Goal: Task Accomplishment & Management: Complete application form

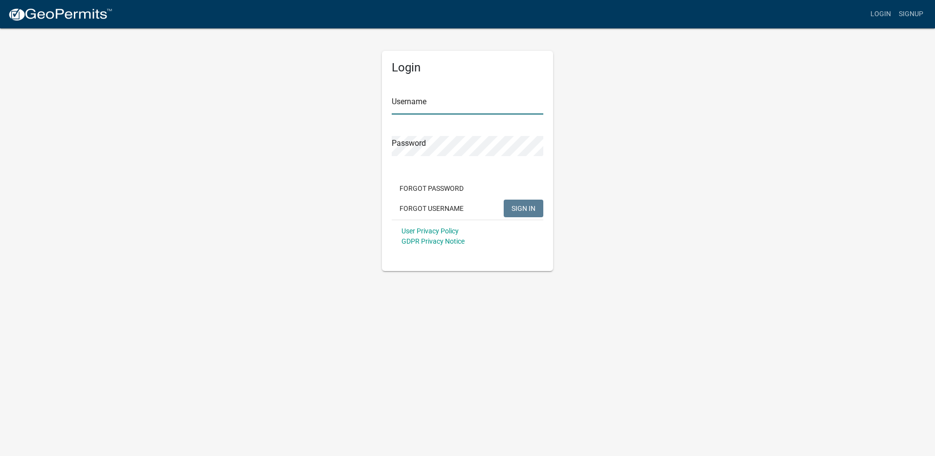
type input "[EMAIL_ADDRESS][DOMAIN_NAME]"
click at [521, 201] on button "SIGN IN" at bounding box center [524, 209] width 40 height 18
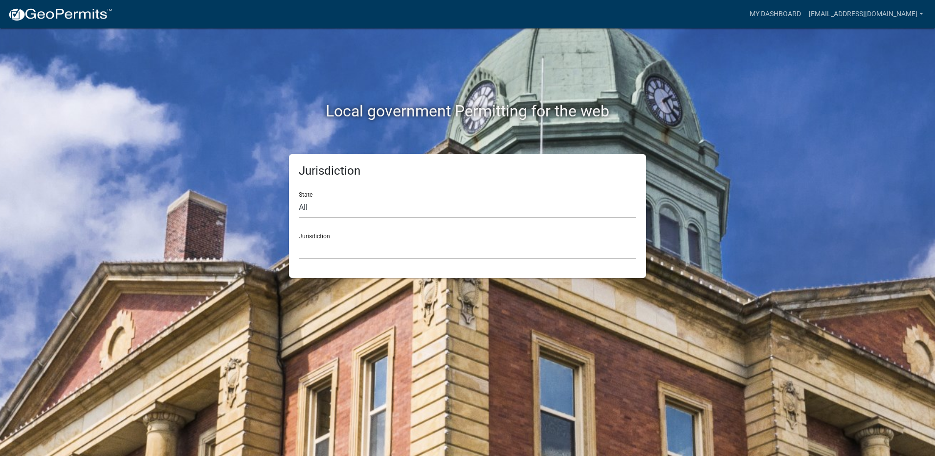
click at [310, 203] on select "All [US_STATE] [US_STATE] [US_STATE] [US_STATE] [US_STATE] [US_STATE] [US_STATE…" at bounding box center [467, 208] width 337 height 20
select select "[US_STATE]"
click at [299, 198] on select "All [US_STATE] [US_STATE] [US_STATE] [US_STATE] [US_STATE] [US_STATE] [US_STATE…" at bounding box center [467, 208] width 337 height 20
click at [318, 241] on select "[GEOGRAPHIC_DATA], [US_STATE] [GEOGRAPHIC_DATA], [US_STATE] [GEOGRAPHIC_DATA], …" at bounding box center [467, 249] width 337 height 20
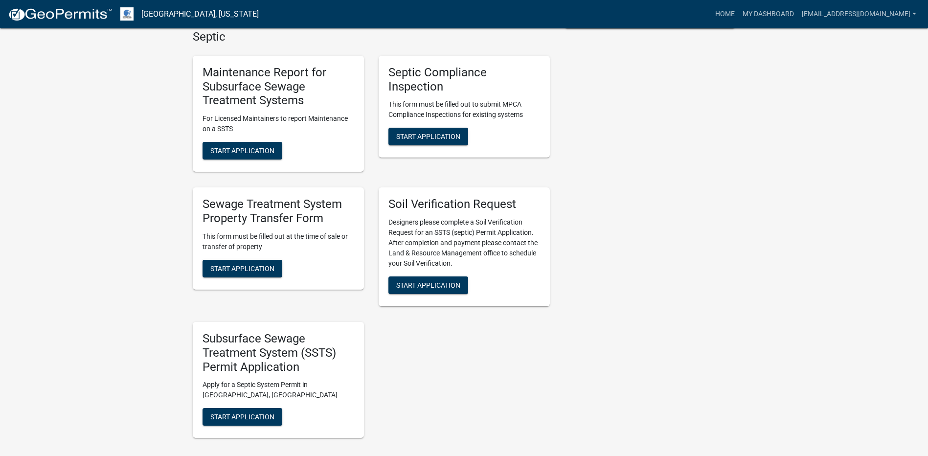
scroll to position [293, 0]
click at [251, 268] on span "Start Application" at bounding box center [242, 268] width 64 height 8
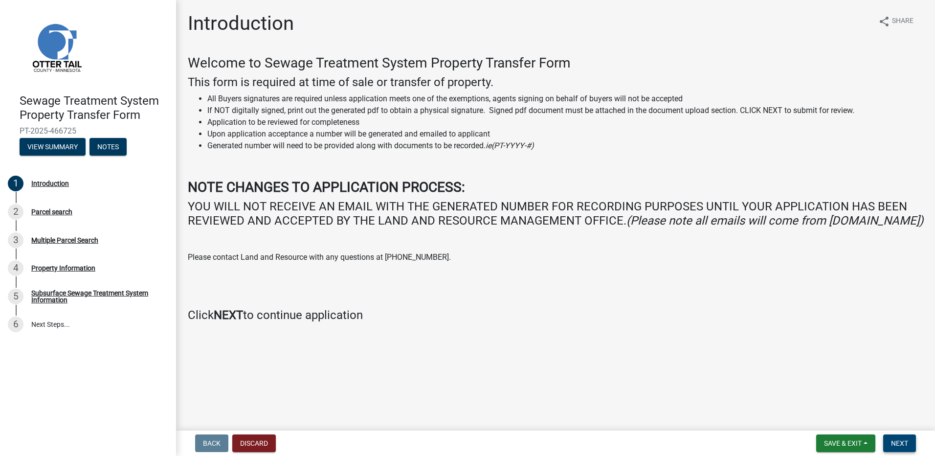
click at [895, 437] on button "Next" at bounding box center [899, 443] width 33 height 18
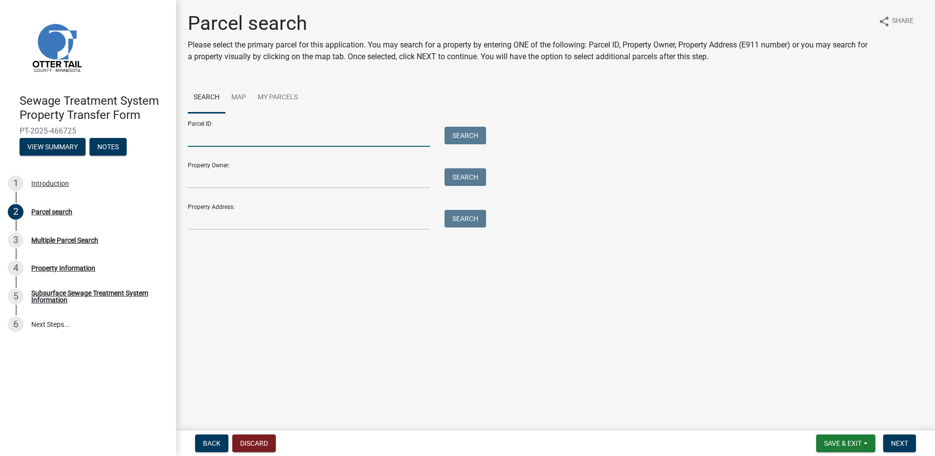
click at [212, 137] on input "Parcel ID:" at bounding box center [309, 137] width 242 height 20
type input "46000991201000"
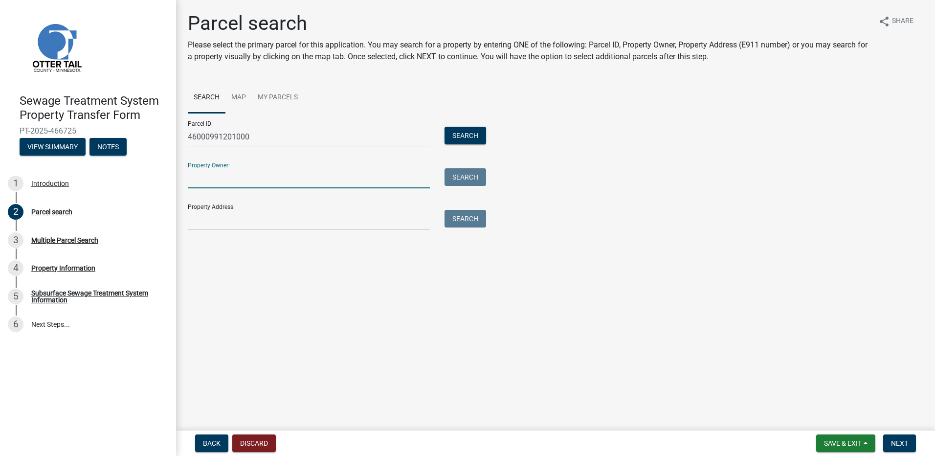
click at [202, 178] on input "Property Owner:" at bounding box center [309, 178] width 242 height 20
type input "[PERSON_NAME]"
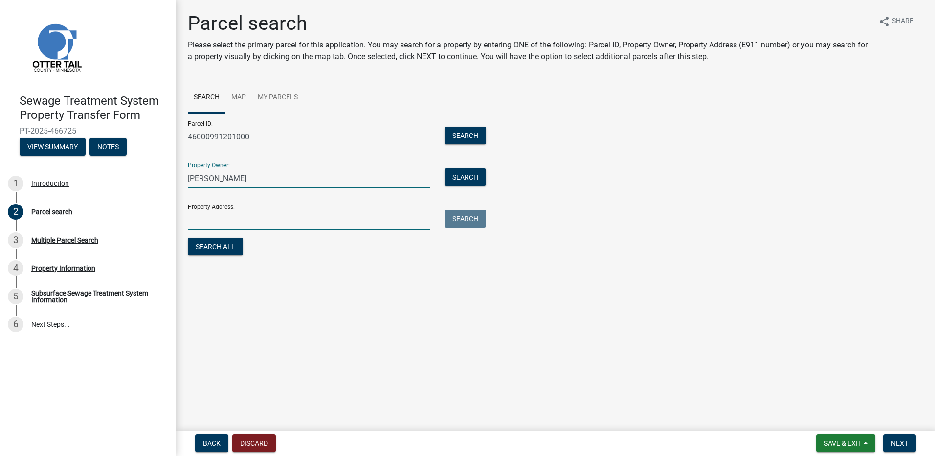
click at [219, 216] on input "Property Address:" at bounding box center [309, 220] width 242 height 20
type input "None assigned"
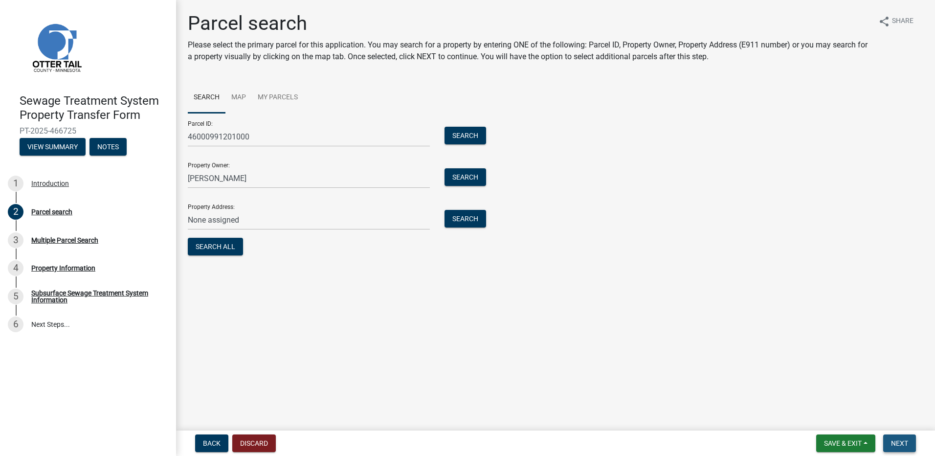
click at [902, 445] on span "Next" at bounding box center [899, 443] width 17 height 8
click at [231, 246] on button "Search All" at bounding box center [215, 247] width 55 height 18
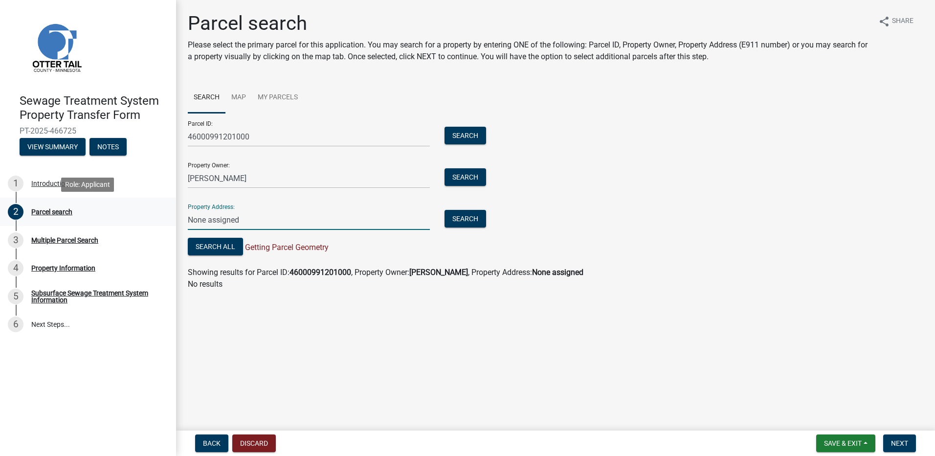
drag, startPoint x: 245, startPoint y: 218, endPoint x: 165, endPoint y: 220, distance: 79.2
click at [165, 220] on div "Sewage Treatment System Property Transfer Form PT-2025-466725 View Summary Note…" at bounding box center [467, 228] width 935 height 456
click at [905, 439] on span "Next" at bounding box center [899, 443] width 17 height 8
click at [203, 220] on input "Property Address:" at bounding box center [309, 220] width 242 height 20
type input "Unit 48"
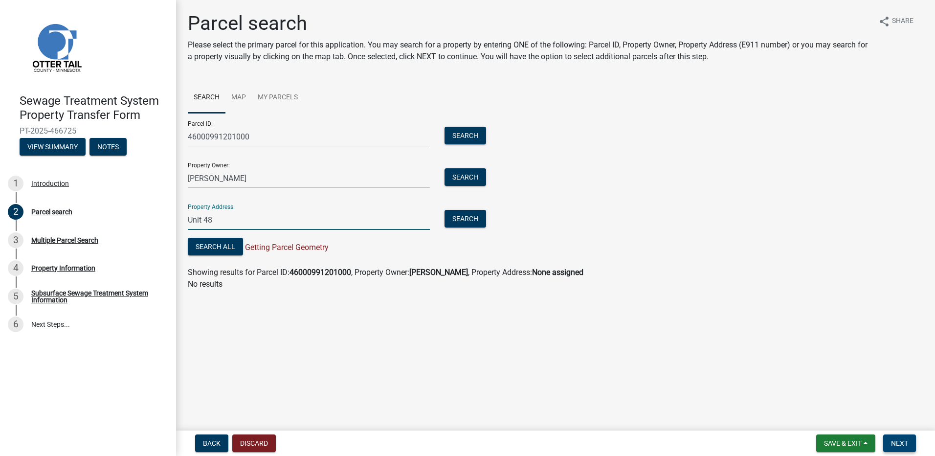
click at [897, 437] on button "Next" at bounding box center [899, 443] width 33 height 18
click at [332, 271] on strong "46000991201000" at bounding box center [320, 271] width 62 height 9
drag, startPoint x: 235, startPoint y: 218, endPoint x: 176, endPoint y: 217, distance: 59.2
click at [176, 217] on div "Sewage Treatment System Property Transfer Form PT-2025-466725 View Summary Note…" at bounding box center [467, 228] width 935 height 456
click at [891, 437] on button "Next" at bounding box center [899, 443] width 33 height 18
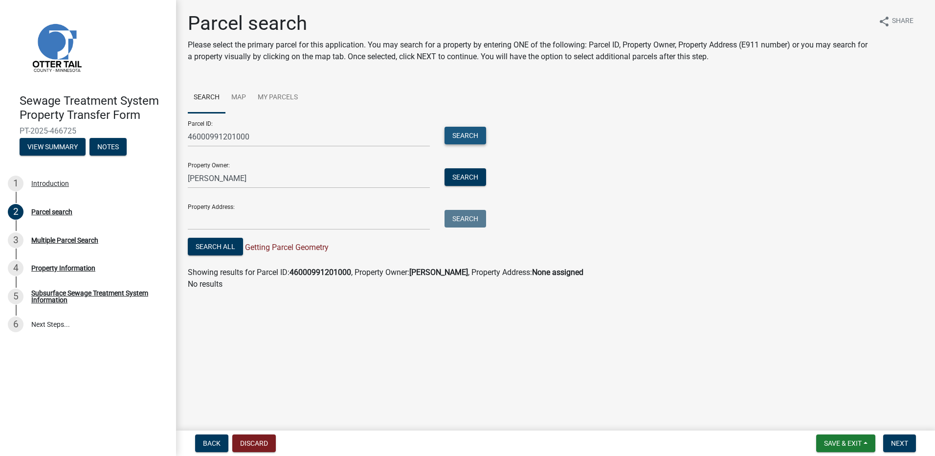
click at [463, 135] on button "Search" at bounding box center [466, 136] width 42 height 18
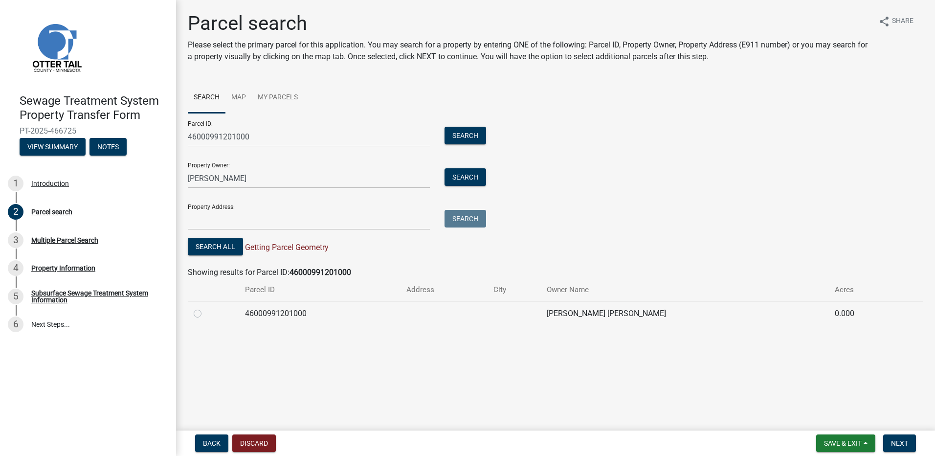
click at [205, 308] on label at bounding box center [205, 308] width 0 height 0
click at [205, 314] on input "radio" at bounding box center [208, 311] width 6 height 6
radio input "true"
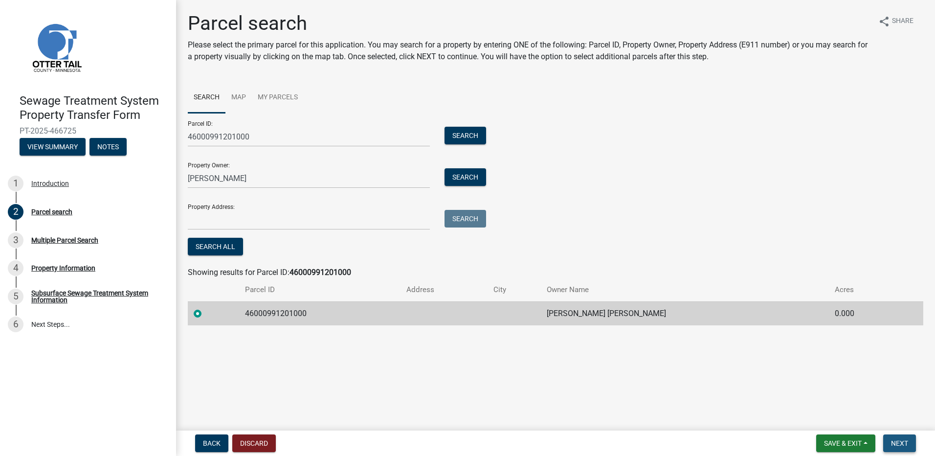
click at [906, 446] on span "Next" at bounding box center [899, 443] width 17 height 8
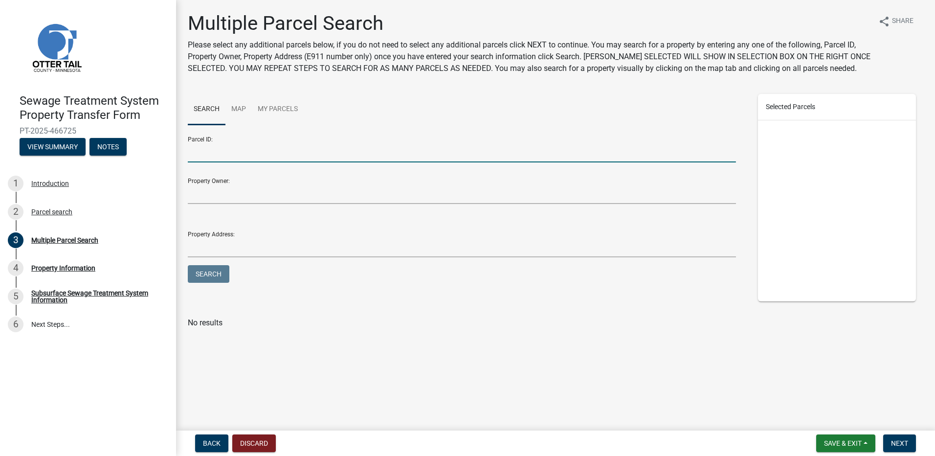
click at [234, 154] on input "Parcel ID:" at bounding box center [462, 152] width 548 height 20
type input "46000991206000"
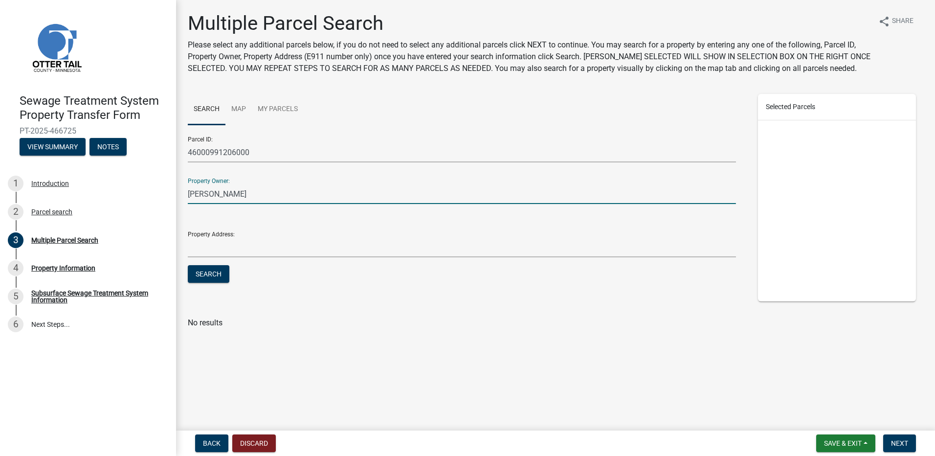
type input "[PERSON_NAME]"
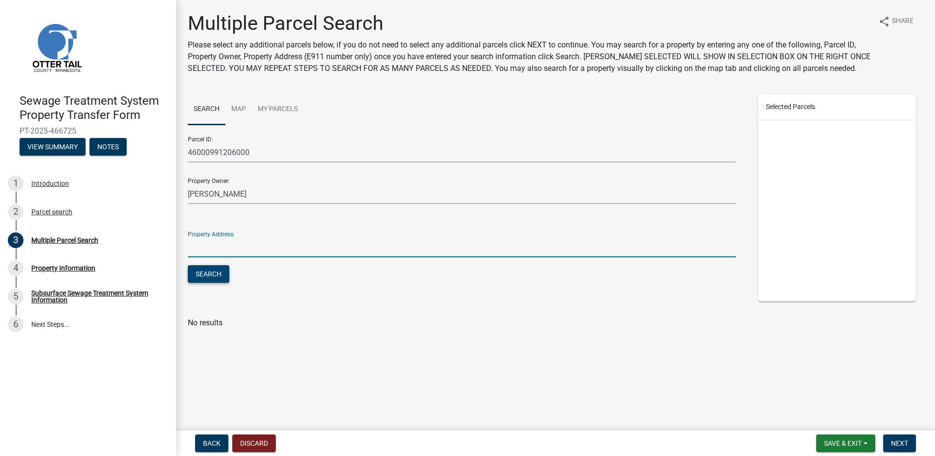
click at [215, 270] on button "Search" at bounding box center [209, 274] width 42 height 18
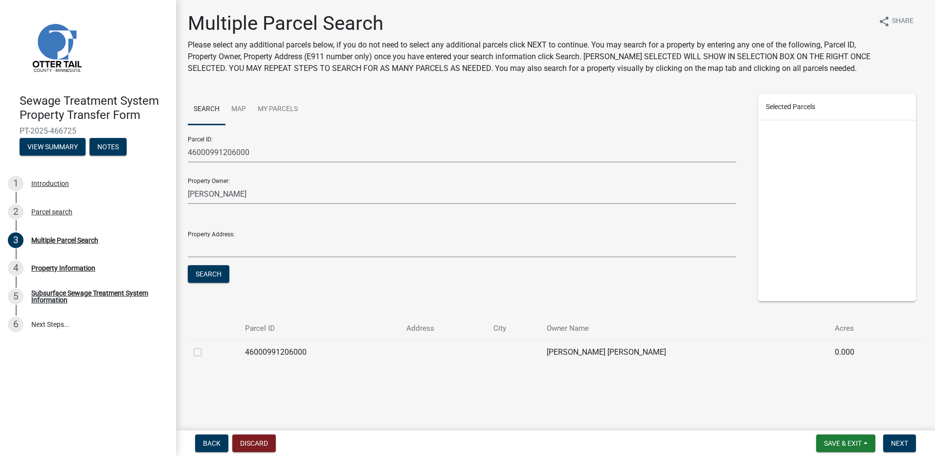
click at [205, 346] on label at bounding box center [205, 346] width 0 height 0
click at [205, 353] on input "checkbox" at bounding box center [208, 349] width 6 height 6
checkbox input "true"
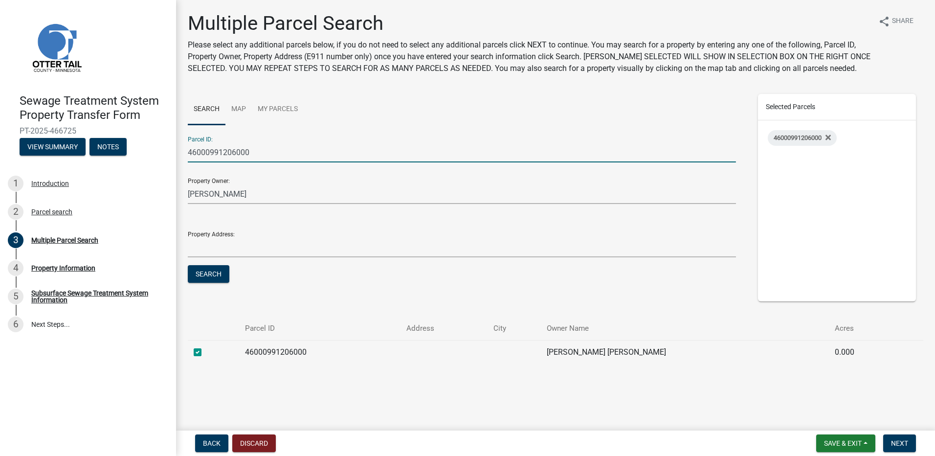
drag, startPoint x: 261, startPoint y: 150, endPoint x: 189, endPoint y: 152, distance: 72.4
click at [189, 152] on input "46000991206000" at bounding box center [462, 152] width 548 height 20
type input "29000990656000"
click at [208, 271] on button "Search" at bounding box center [209, 274] width 42 height 18
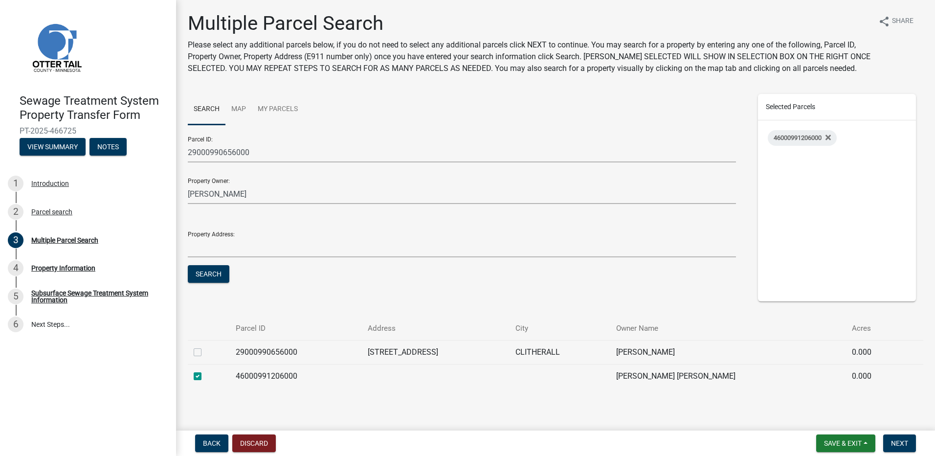
click at [205, 346] on label at bounding box center [205, 346] width 0 height 0
click at [205, 352] on input "checkbox" at bounding box center [208, 349] width 6 height 6
checkbox input "true"
click at [905, 441] on span "Next" at bounding box center [899, 443] width 17 height 8
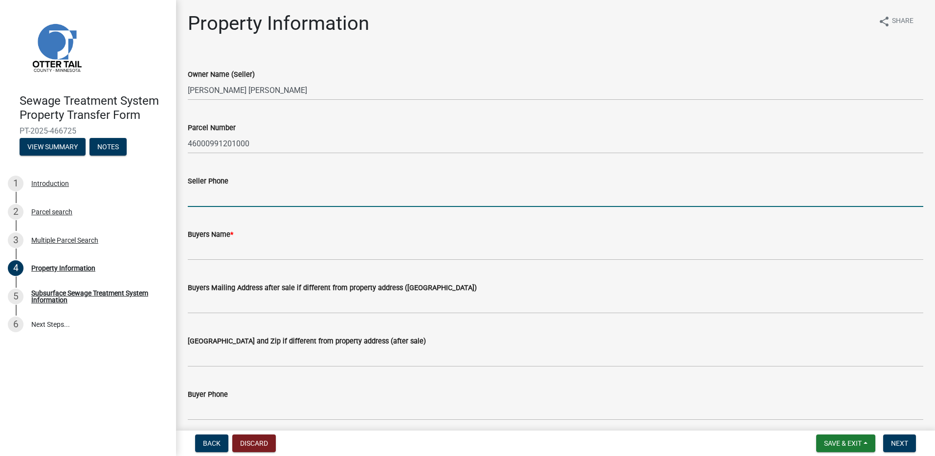
click at [208, 196] on input "Seller Phone" at bounding box center [555, 197] width 735 height 20
type input "[PHONE_NUMBER]"
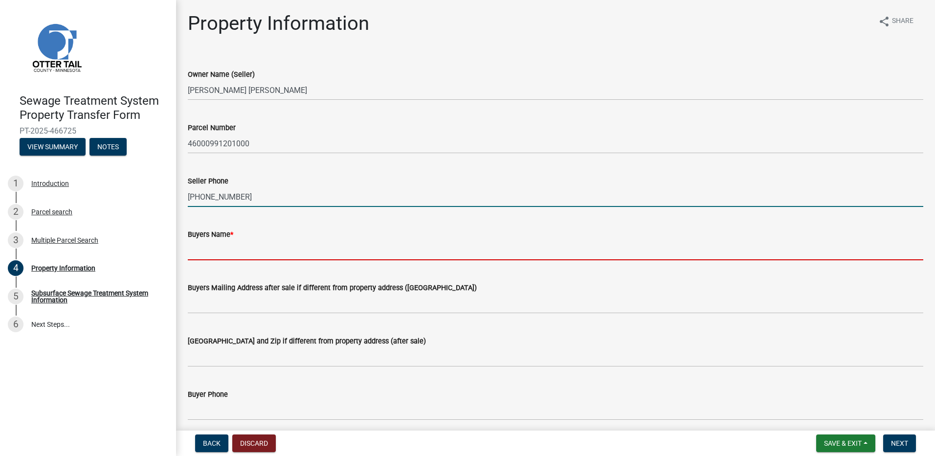
click at [242, 243] on input "Buyers Name *" at bounding box center [555, 250] width 735 height 20
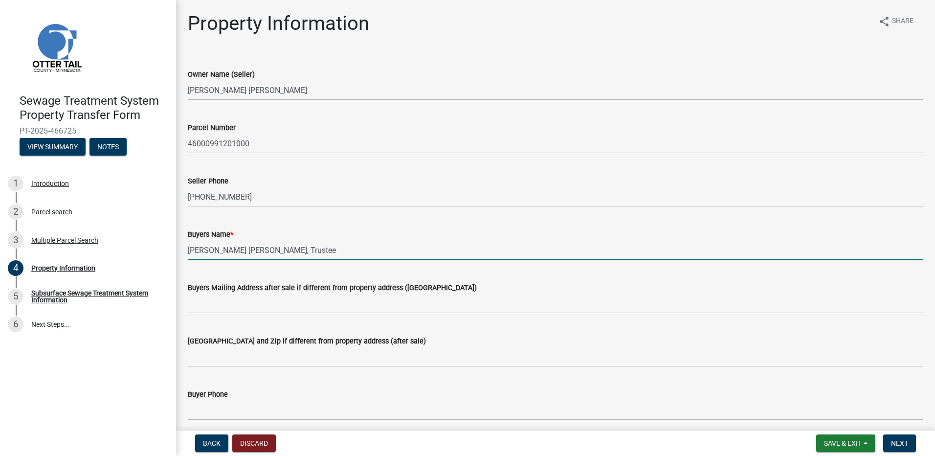
type input "[PERSON_NAME] [PERSON_NAME], Trustee"
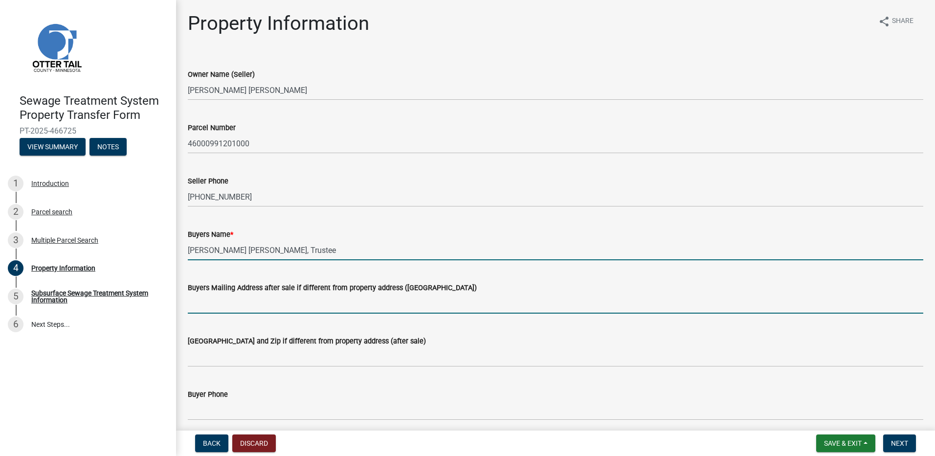
click at [247, 304] on input "Buyers Mailing Address after sale if different from property address ([GEOGRAPH…" at bounding box center [555, 303] width 735 height 20
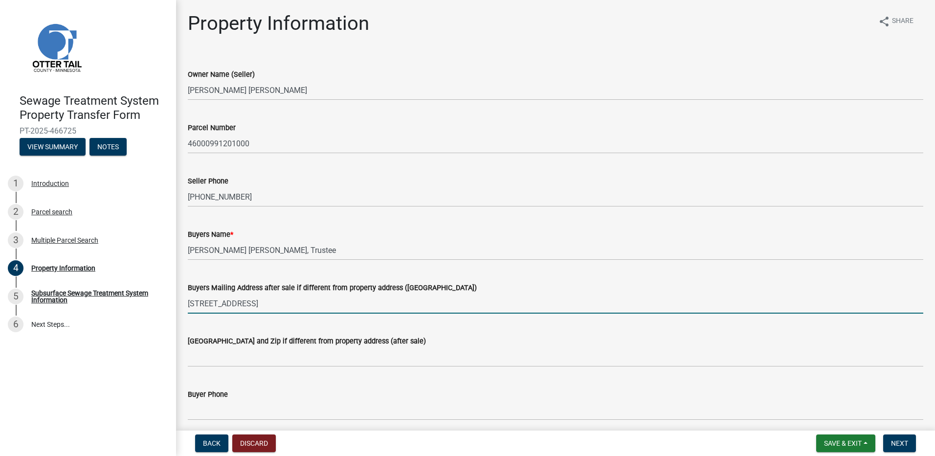
type input "[STREET_ADDRESS]"
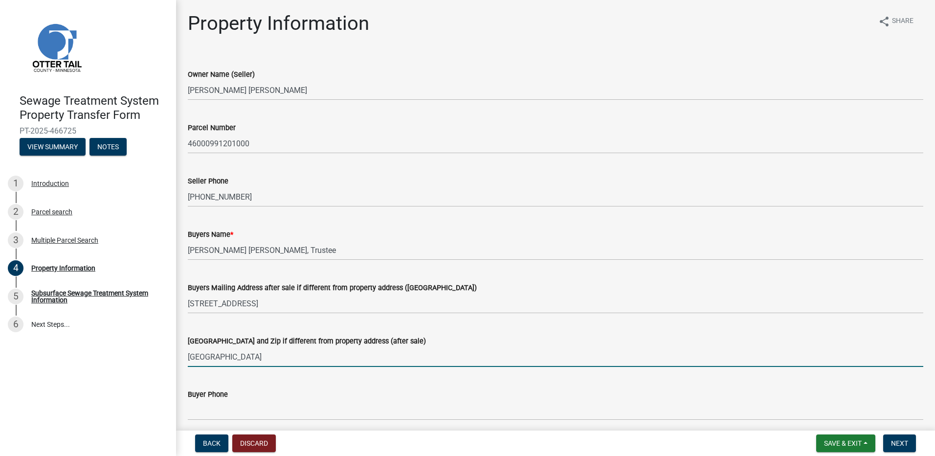
type input "[GEOGRAPHIC_DATA]"
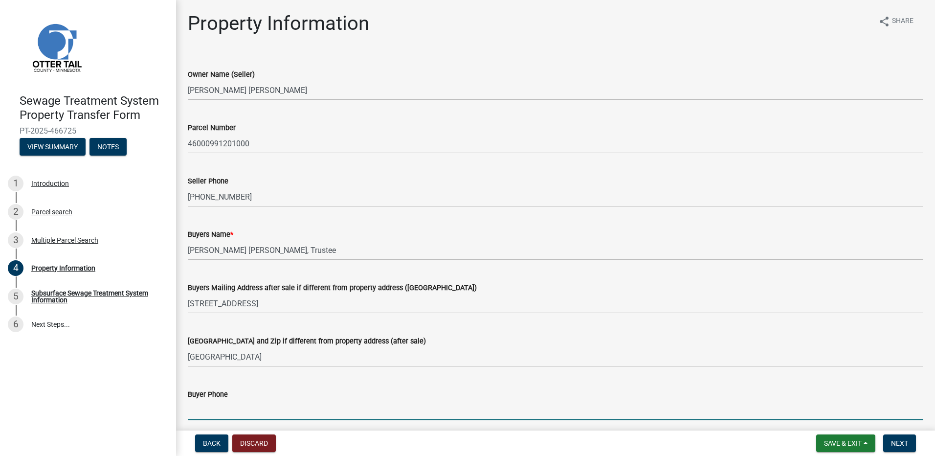
click at [200, 406] on input "Buyer Phone" at bounding box center [555, 410] width 735 height 20
type input "[PHONE_NUMBER]"
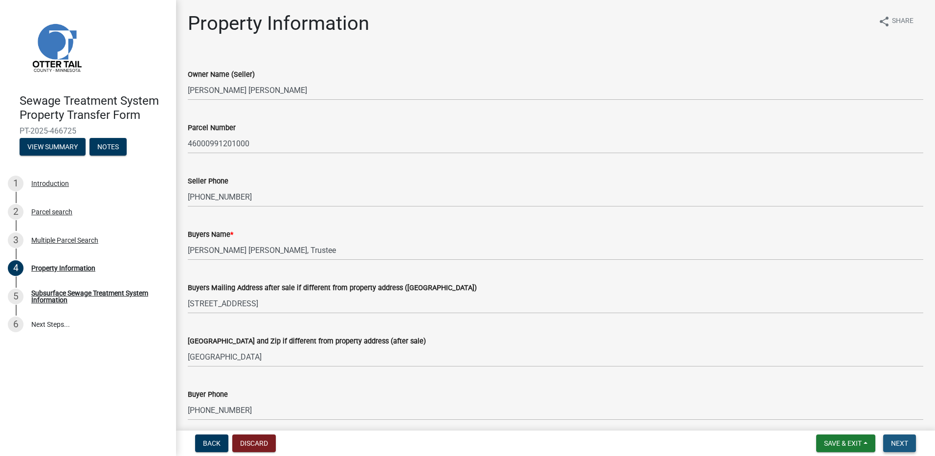
click at [905, 441] on span "Next" at bounding box center [899, 443] width 17 height 8
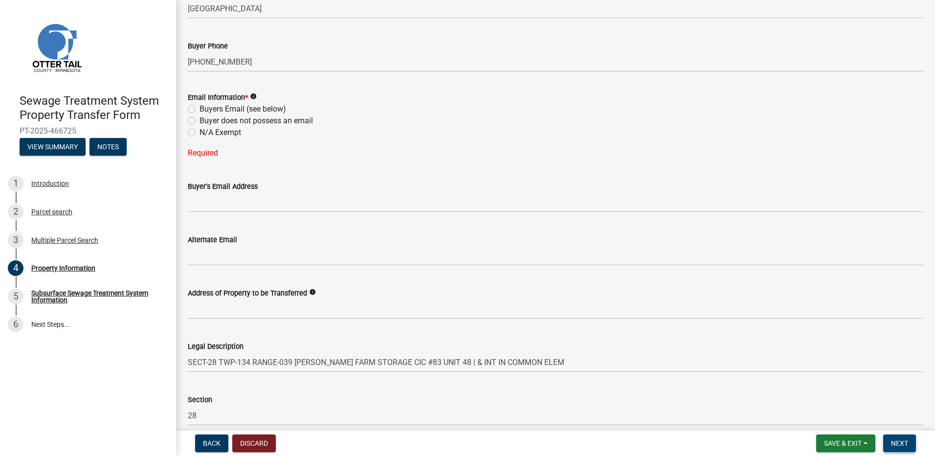
scroll to position [391, 0]
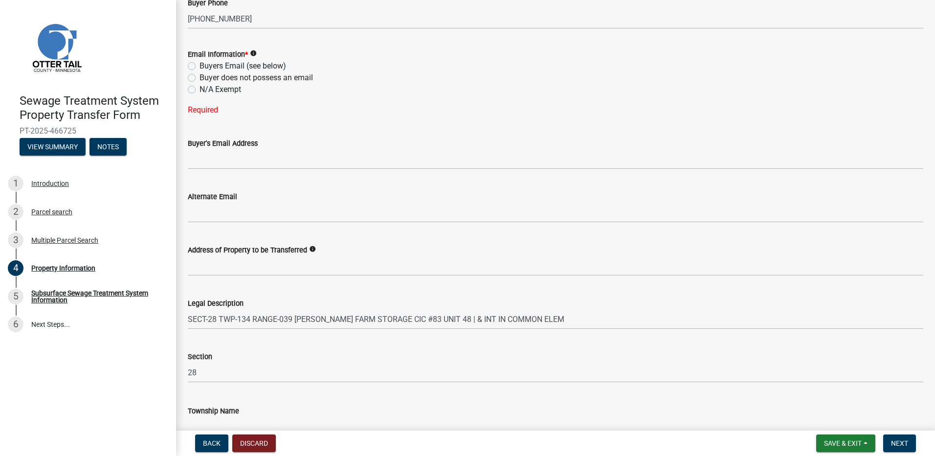
click at [200, 88] on label "N/A Exempt" at bounding box center [221, 90] width 42 height 12
click at [200, 88] on input "N/A Exempt" at bounding box center [203, 87] width 6 height 6
radio input "true"
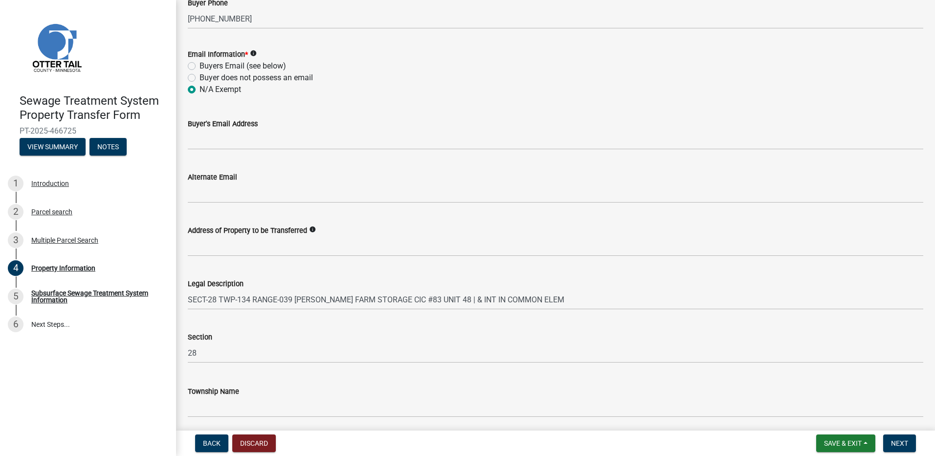
scroll to position [428, 0]
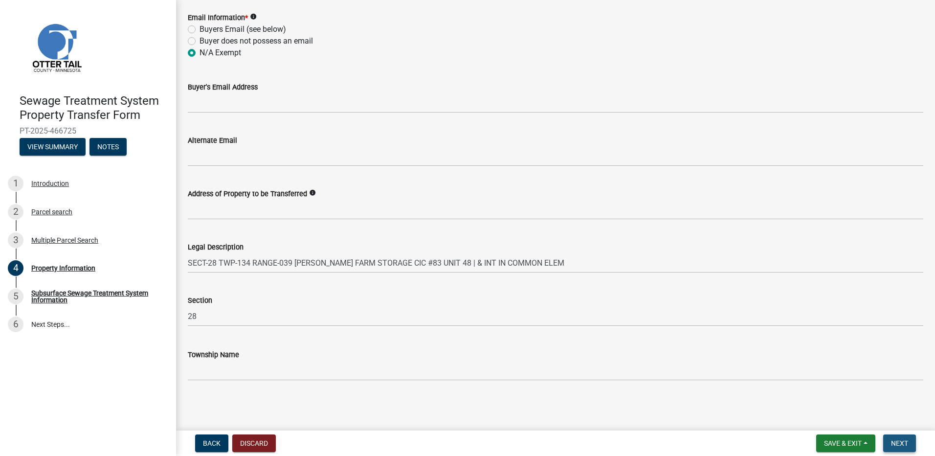
click at [901, 445] on span "Next" at bounding box center [899, 443] width 17 height 8
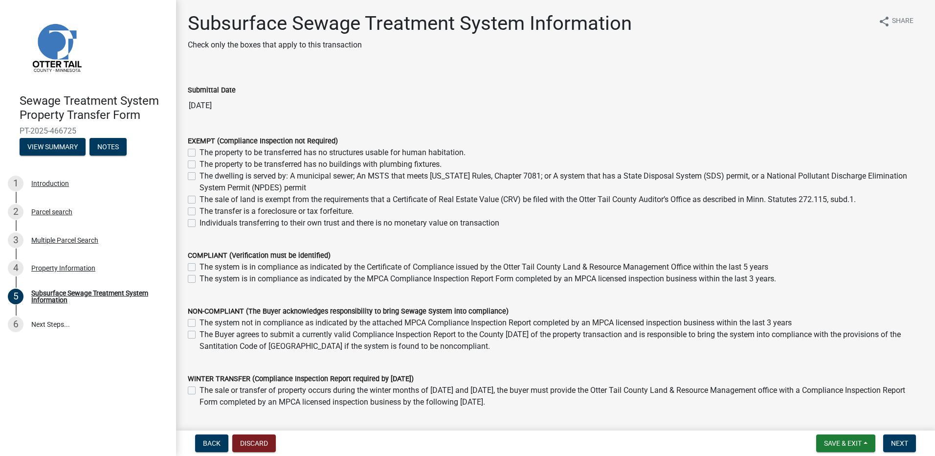
click at [200, 224] on label "Individuals transferring to their own trust and there is no monetary value on t…" at bounding box center [350, 223] width 300 height 12
click at [200, 223] on input "Individuals transferring to their own trust and there is no monetary value on t…" at bounding box center [203, 220] width 6 height 6
checkbox input "true"
checkbox input "false"
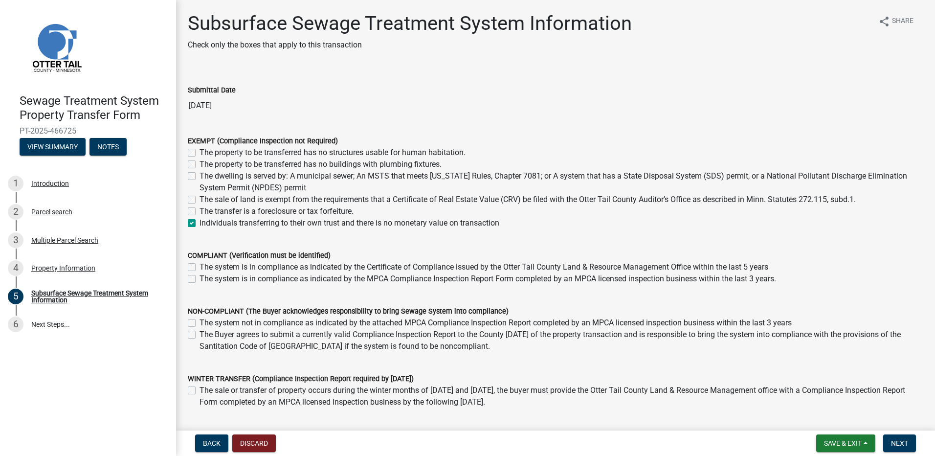
checkbox input "false"
checkbox input "true"
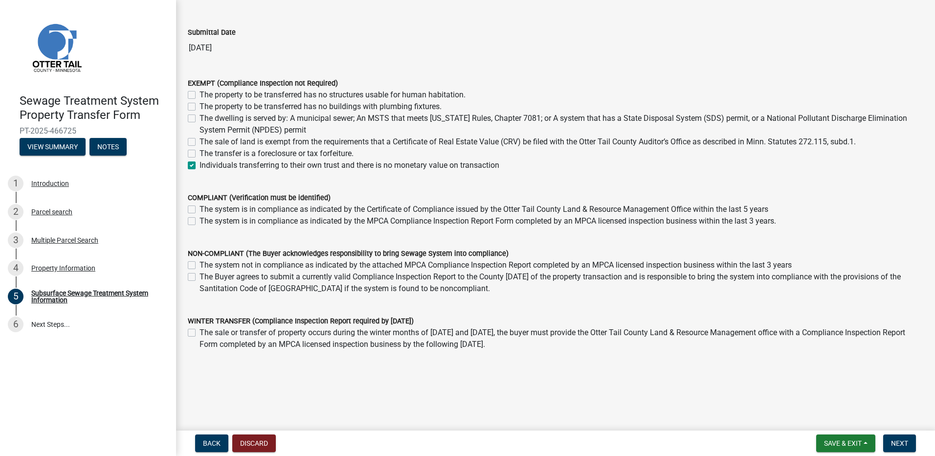
scroll to position [60, 0]
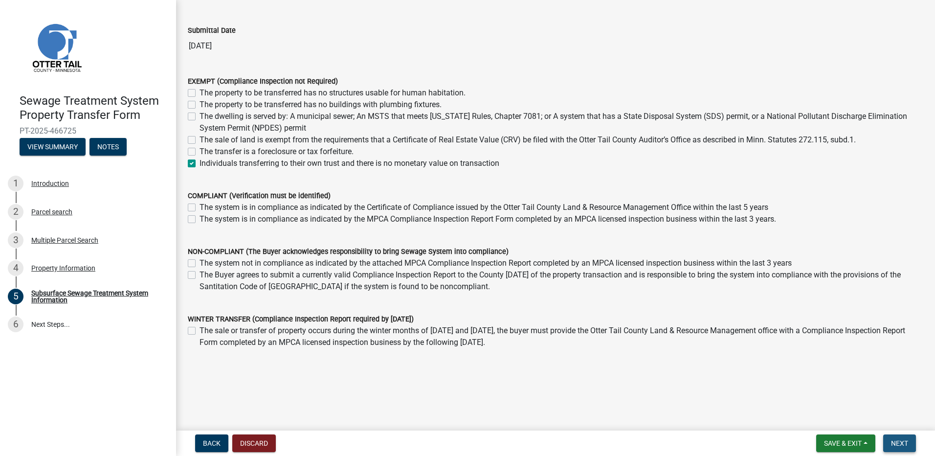
click at [906, 443] on span "Next" at bounding box center [899, 443] width 17 height 8
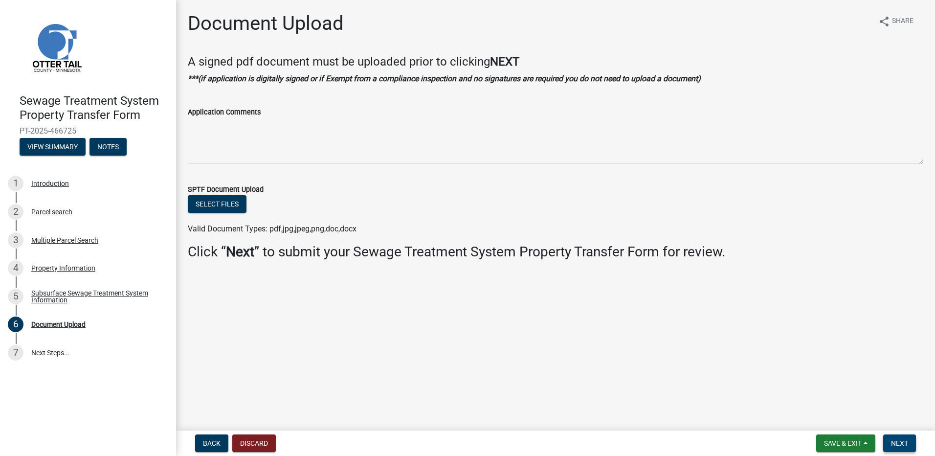
click at [896, 442] on span "Next" at bounding box center [899, 443] width 17 height 8
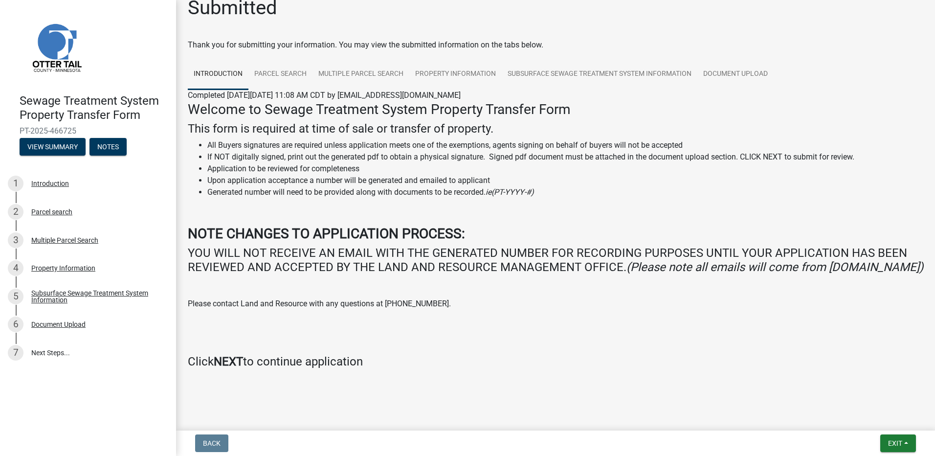
scroll to position [30, 0]
click at [226, 361] on strong "NEXT" at bounding box center [228, 362] width 29 height 14
click at [225, 362] on strong "NEXT" at bounding box center [228, 362] width 29 height 14
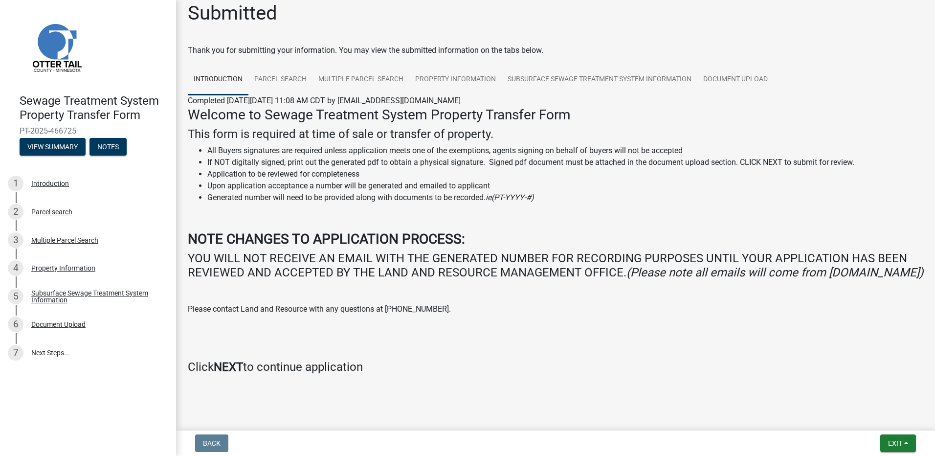
scroll to position [0, 0]
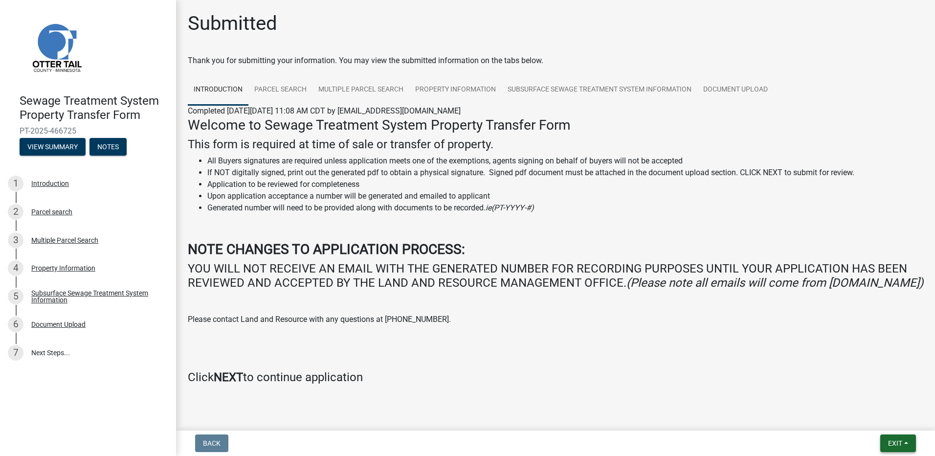
click at [897, 444] on span "Exit" at bounding box center [895, 443] width 14 height 8
click at [861, 418] on button "Save & Exit" at bounding box center [877, 417] width 78 height 23
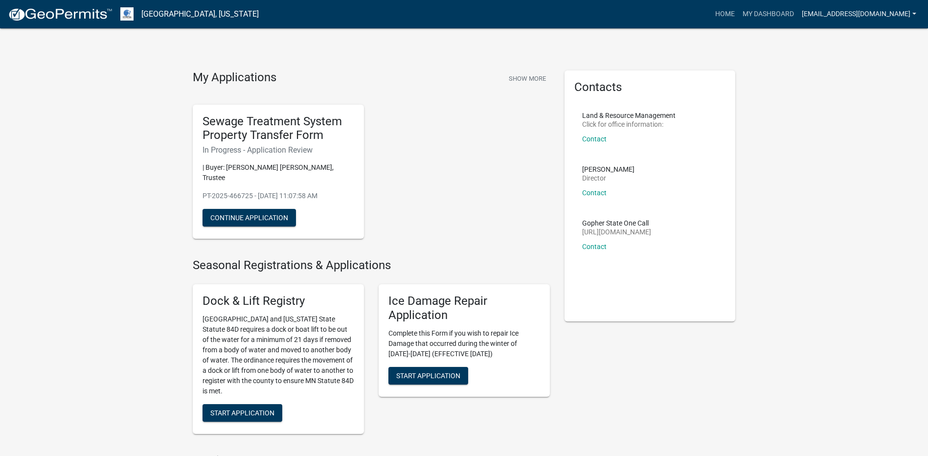
click at [912, 13] on link "[EMAIL_ADDRESS][DOMAIN_NAME]" at bounding box center [859, 14] width 122 height 19
click at [875, 71] on link "Logout" at bounding box center [881, 71] width 78 height 23
